Goal: Transaction & Acquisition: Purchase product/service

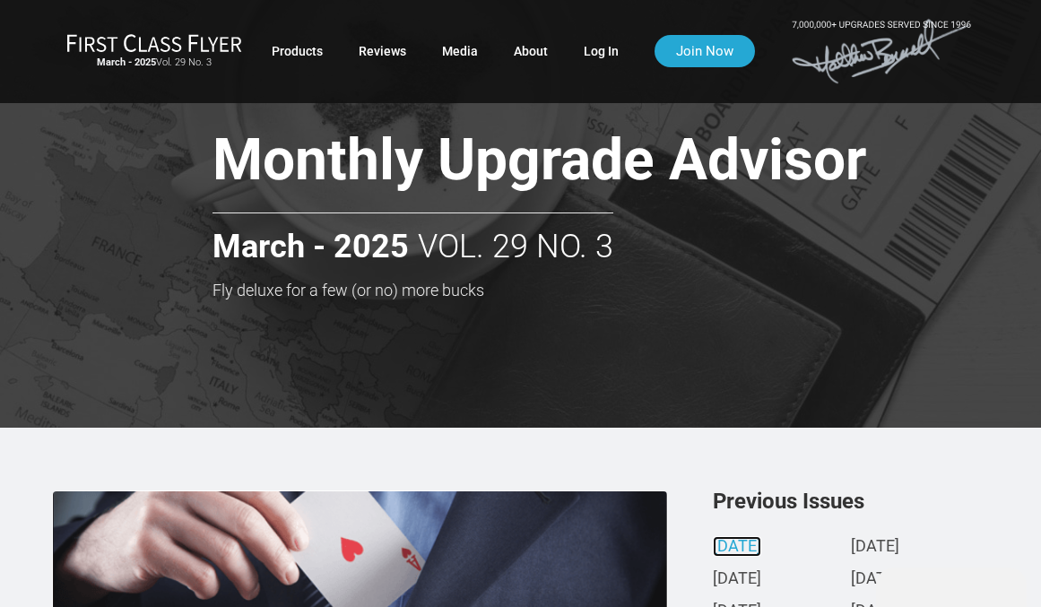
click at [744, 541] on link "March 2025" at bounding box center [737, 547] width 48 height 19
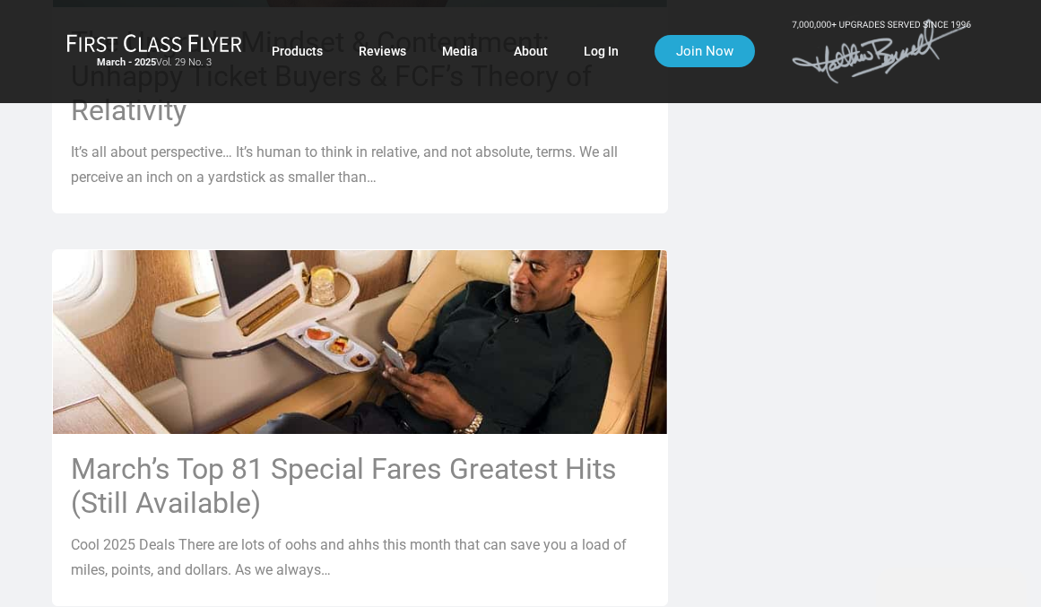
scroll to position [1524, 0]
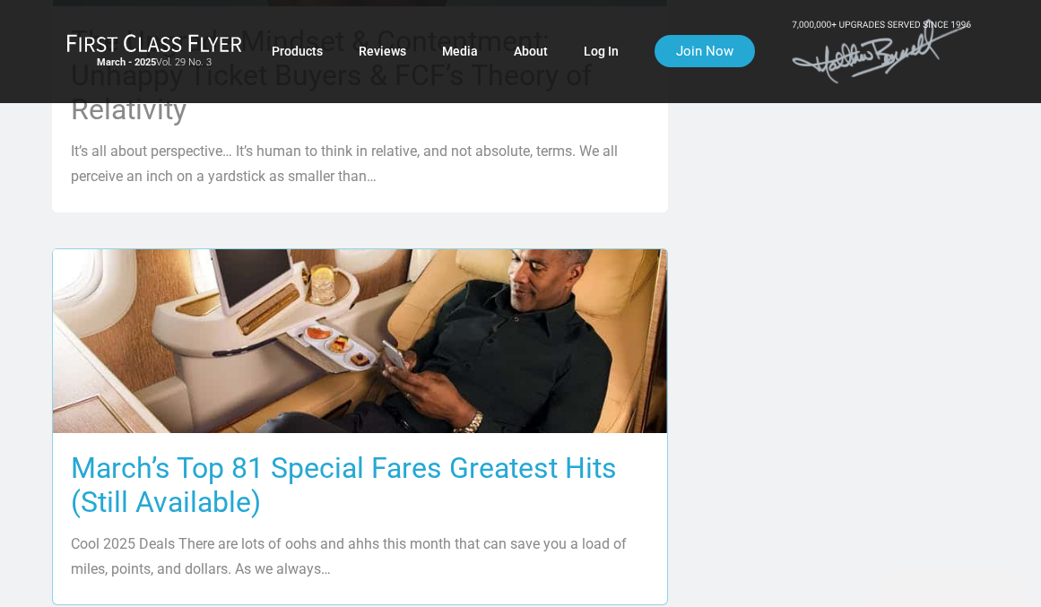
click at [276, 451] on h3 "March’s Top 81 Special Fares Greatest Hits (Still Available)" at bounding box center [360, 485] width 578 height 68
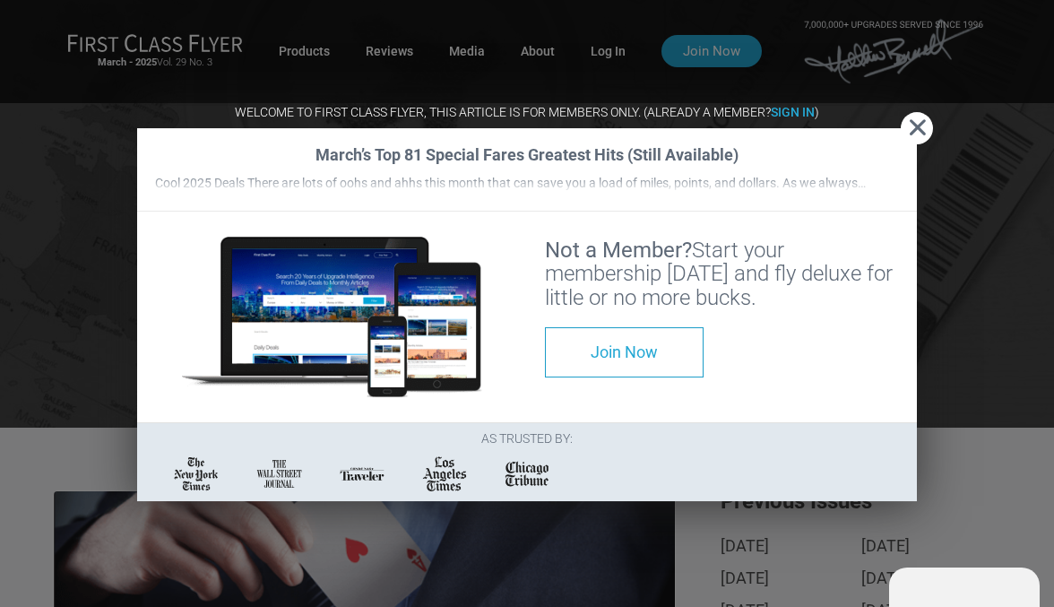
scroll to position [0, 0]
click at [801, 105] on strong "Sign In" at bounding box center [793, 112] width 44 height 14
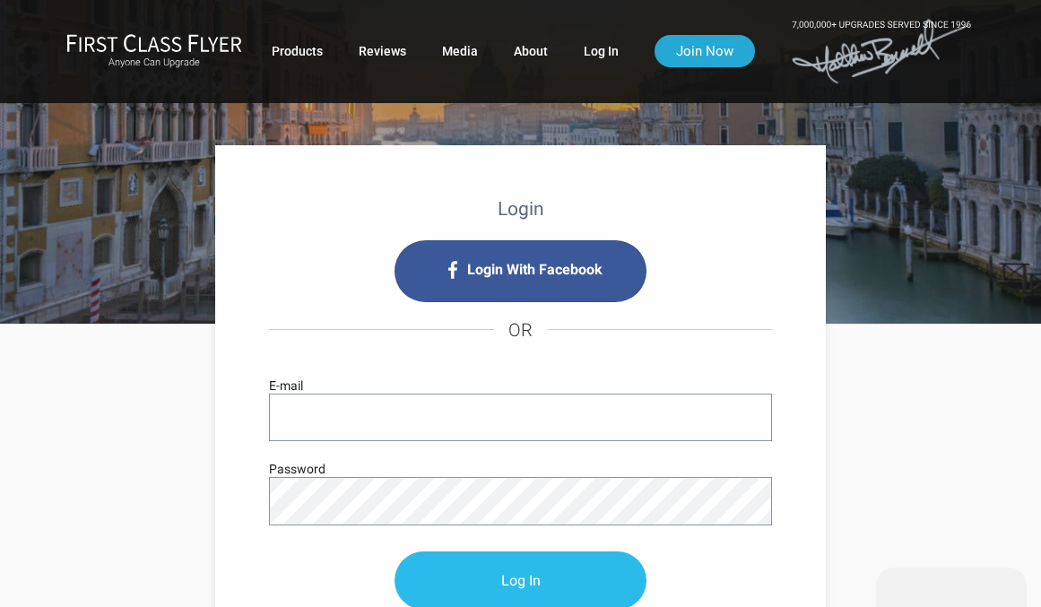
type input "zsolt100@aol.com"
click at [517, 581] on input "Log In" at bounding box center [520, 581] width 252 height 58
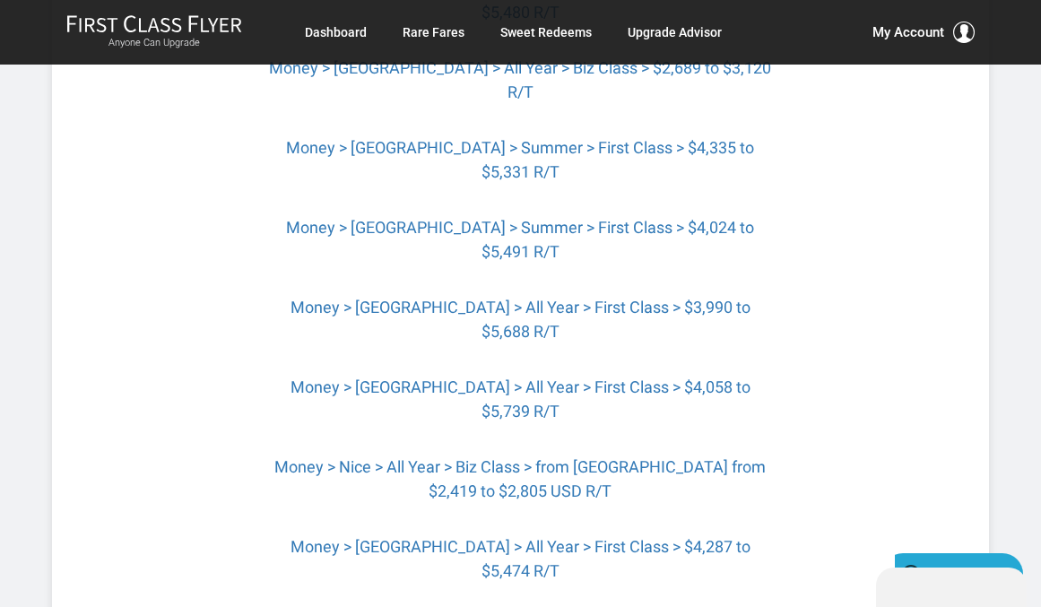
scroll to position [4123, 0]
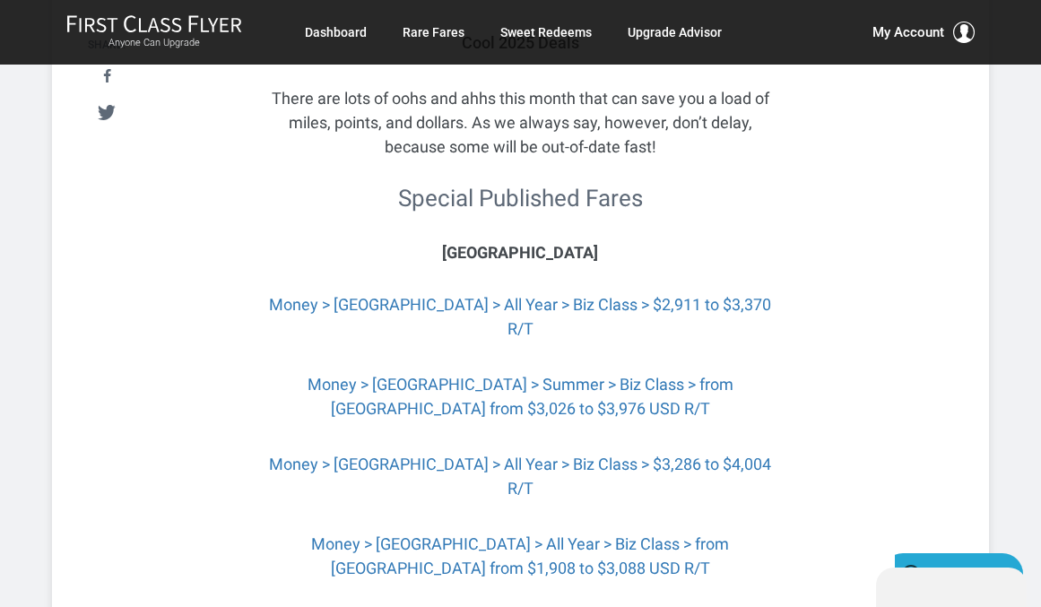
scroll to position [0, 0]
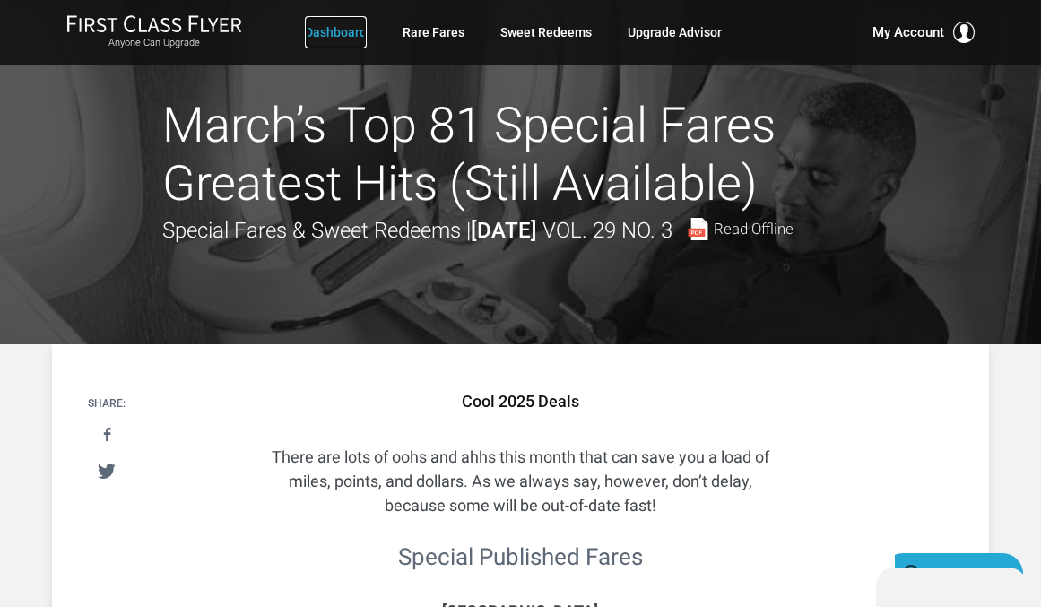
click at [332, 30] on link "Dashboard" at bounding box center [336, 32] width 62 height 32
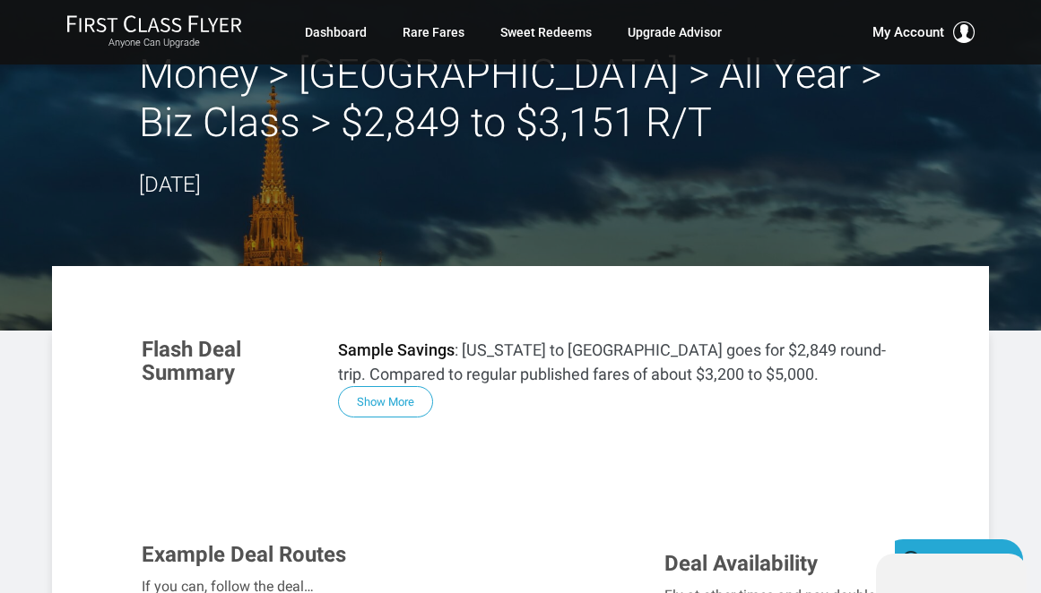
scroll to position [90, 0]
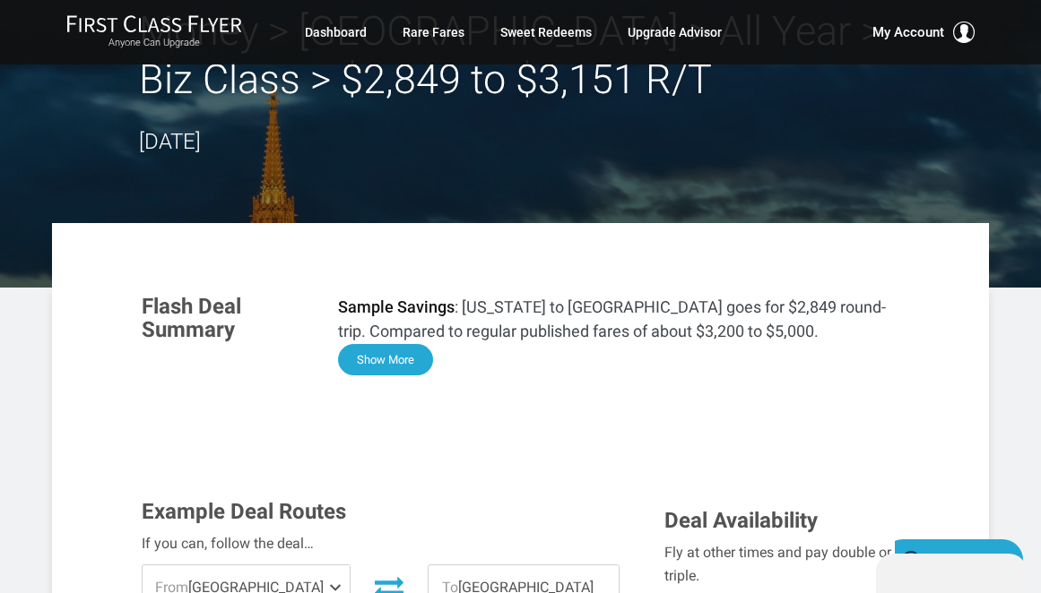
click at [407, 363] on button "Show More" at bounding box center [385, 359] width 95 height 31
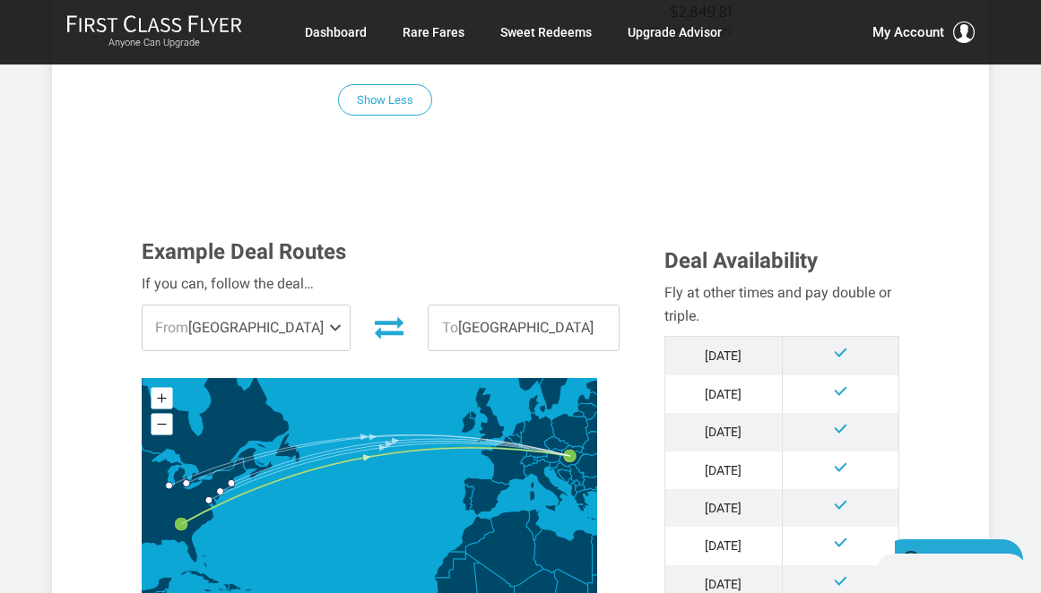
scroll to position [2151, 0]
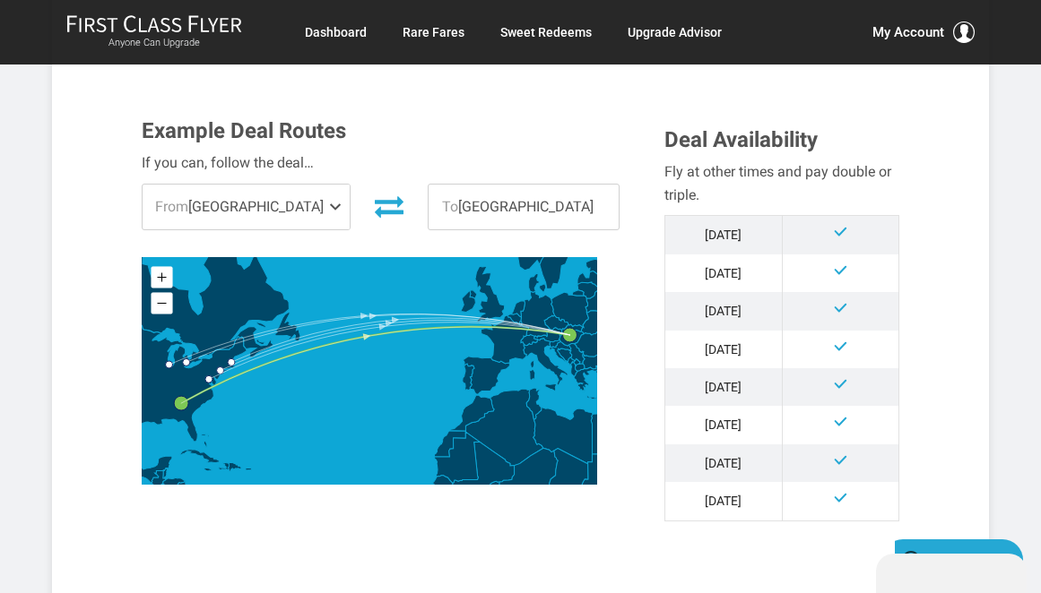
click at [718, 397] on td "[DATE]" at bounding box center [723, 387] width 117 height 38
click at [328, 205] on span at bounding box center [339, 207] width 22 height 45
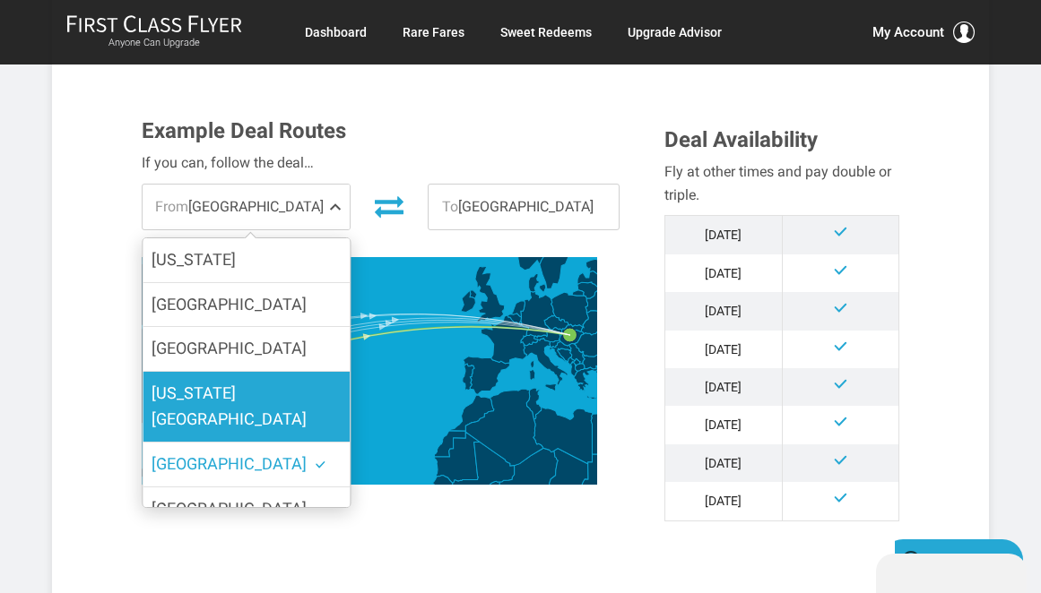
click at [230, 393] on span "Washington DC" at bounding box center [228, 406] width 155 height 45
click at [0, 0] on input "Washington DC" at bounding box center [0, 0] width 0 height 0
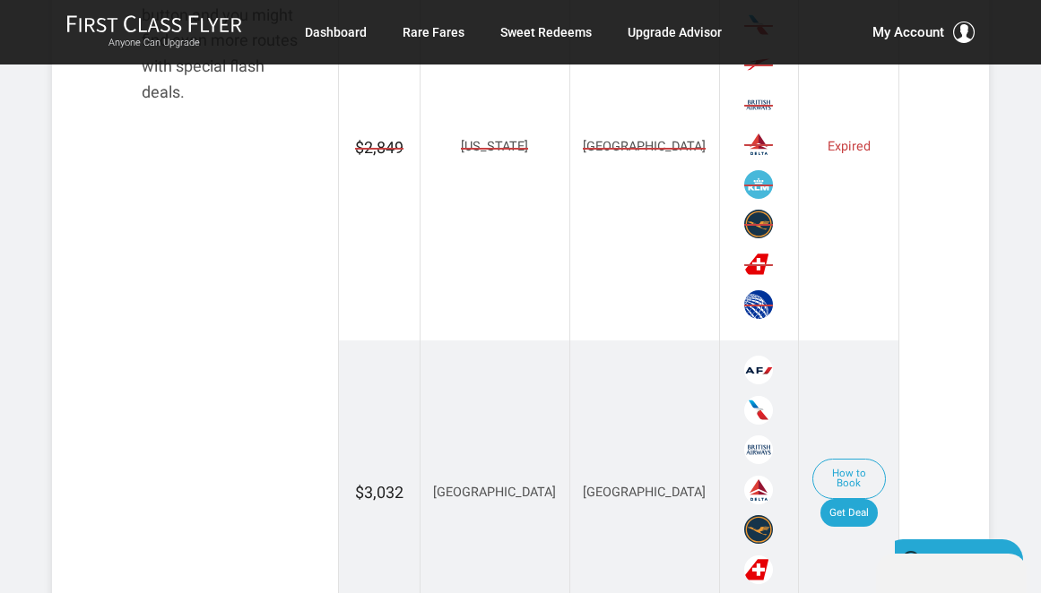
scroll to position [2958, 0]
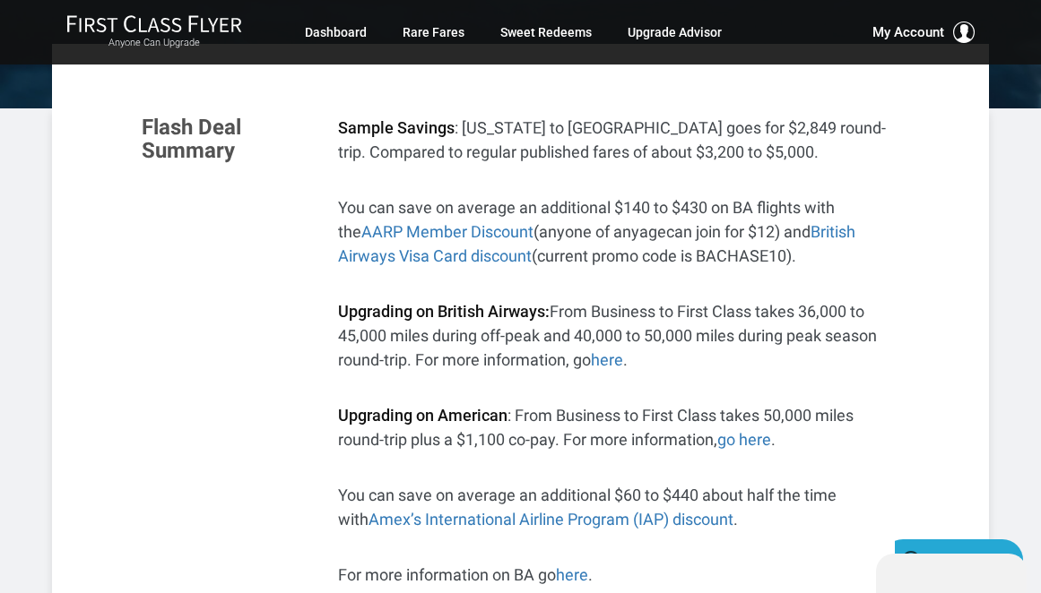
scroll to position [0, 0]
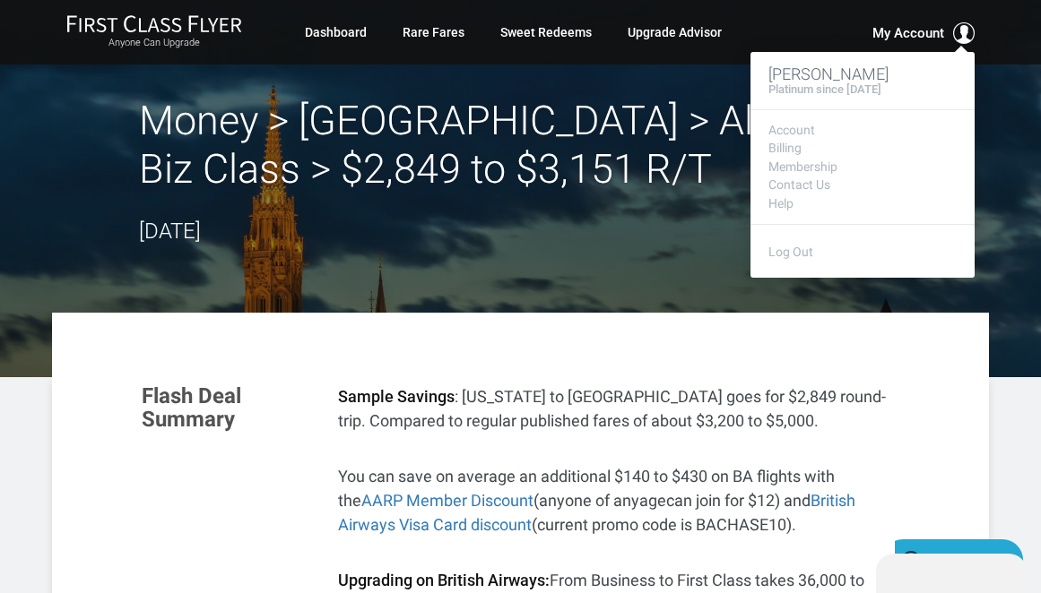
click at [920, 26] on span "My Account" at bounding box center [908, 33] width 72 height 22
click at [798, 131] on link "Account" at bounding box center [862, 130] width 188 height 13
click at [774, 131] on link "Account" at bounding box center [862, 130] width 188 height 13
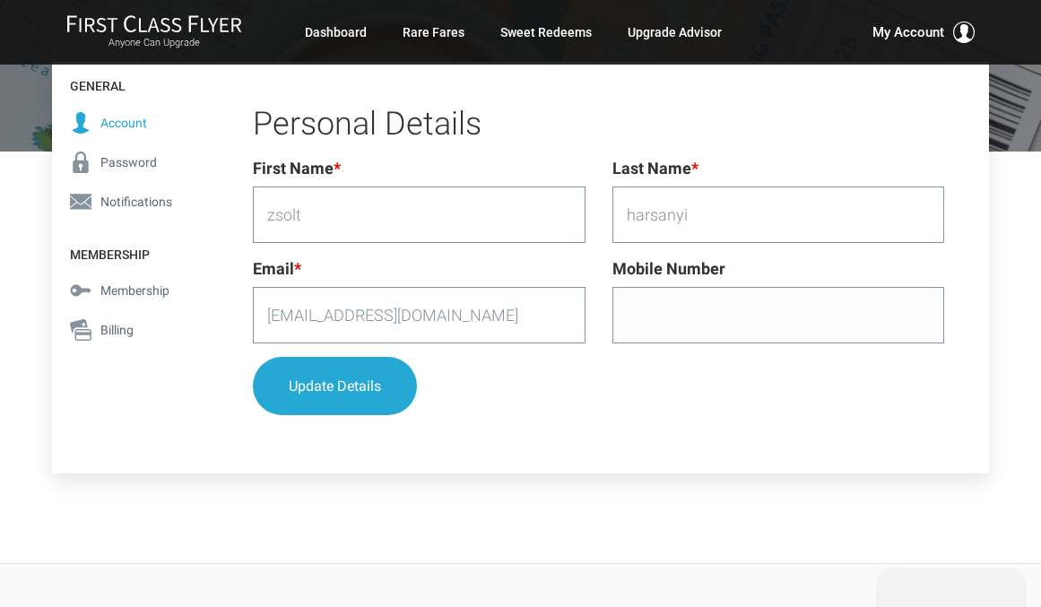
scroll to position [269, 0]
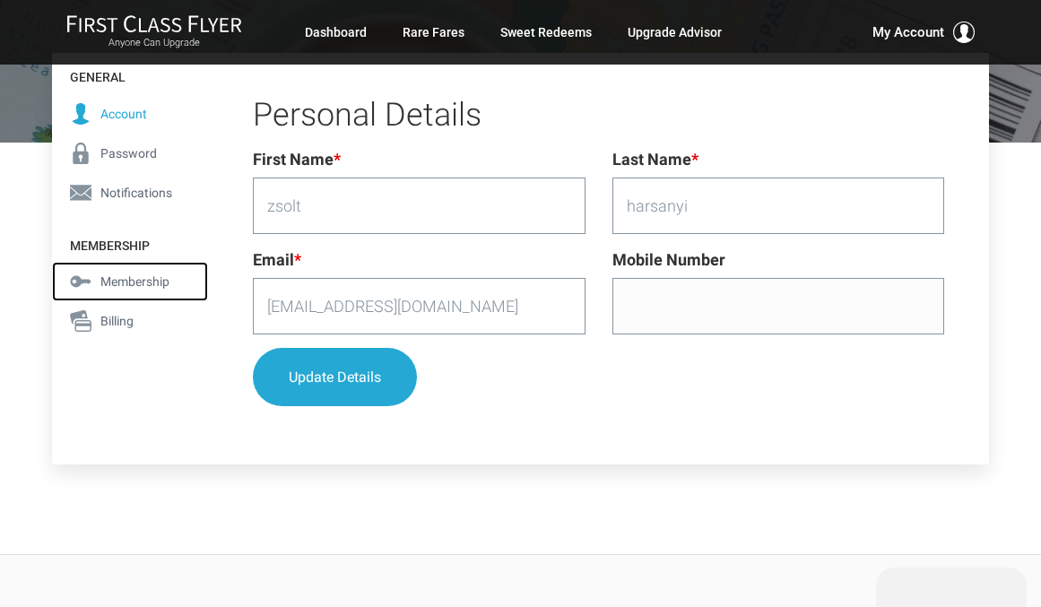
click at [127, 278] on span "Membership" at bounding box center [134, 282] width 69 height 20
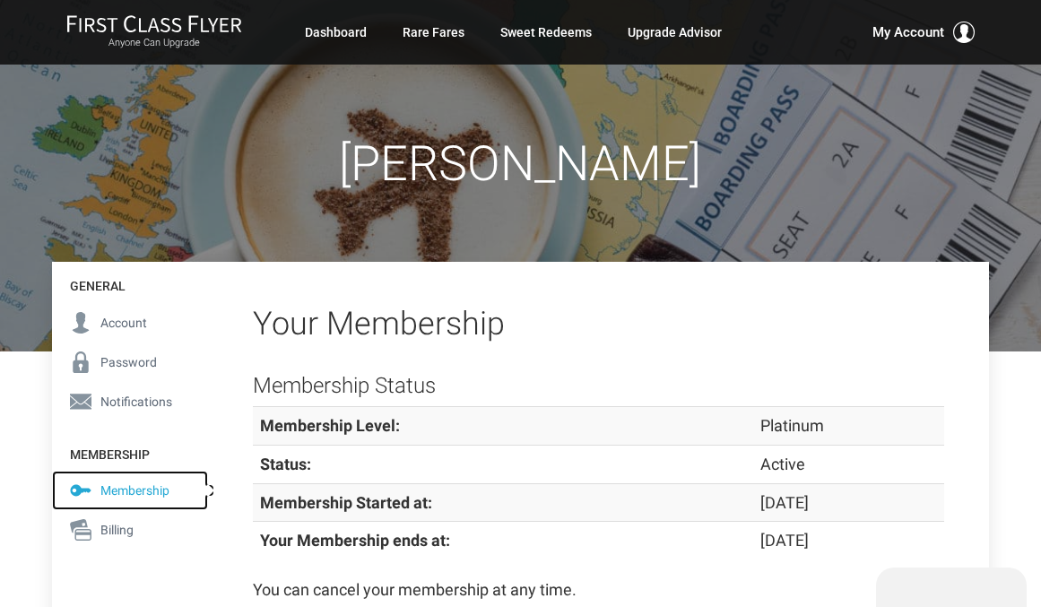
scroll to position [90, 0]
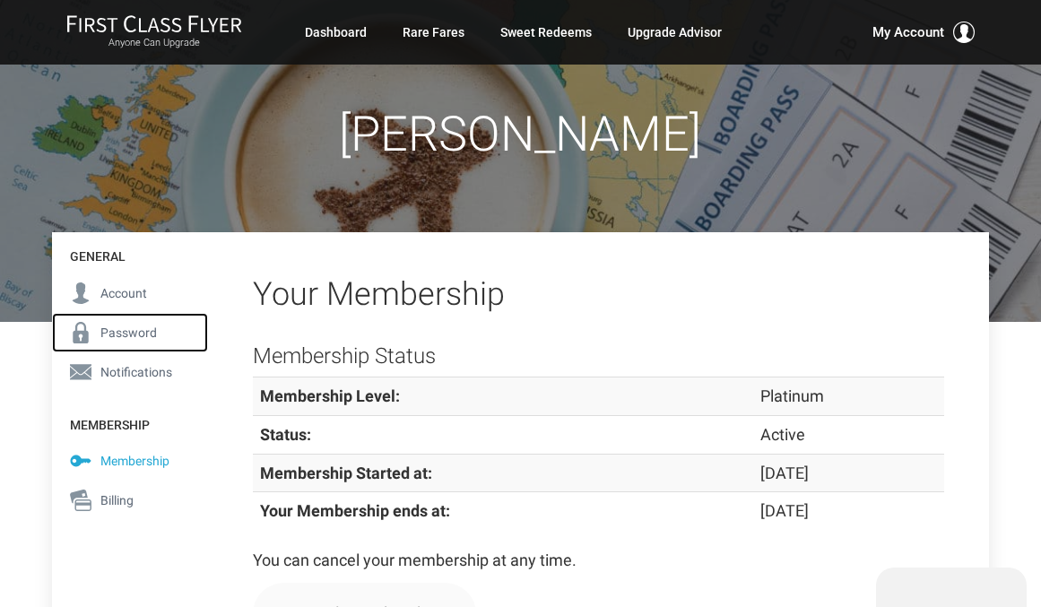
click at [121, 329] on span "Password" at bounding box center [128, 333] width 56 height 20
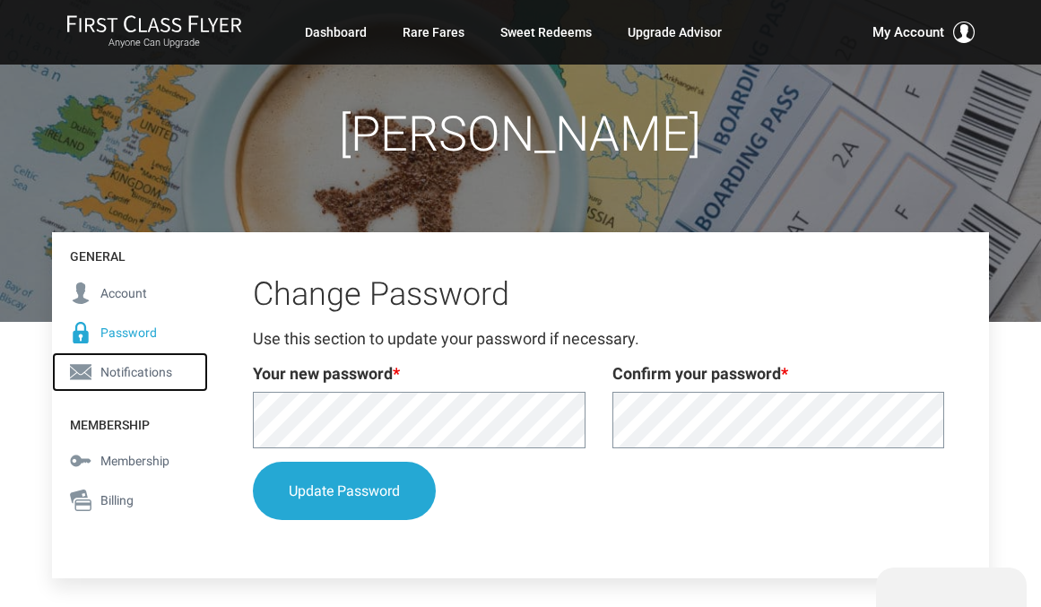
click at [132, 369] on span "Notifications" at bounding box center [136, 372] width 72 height 20
